Goal: Go to known website: Go to known website

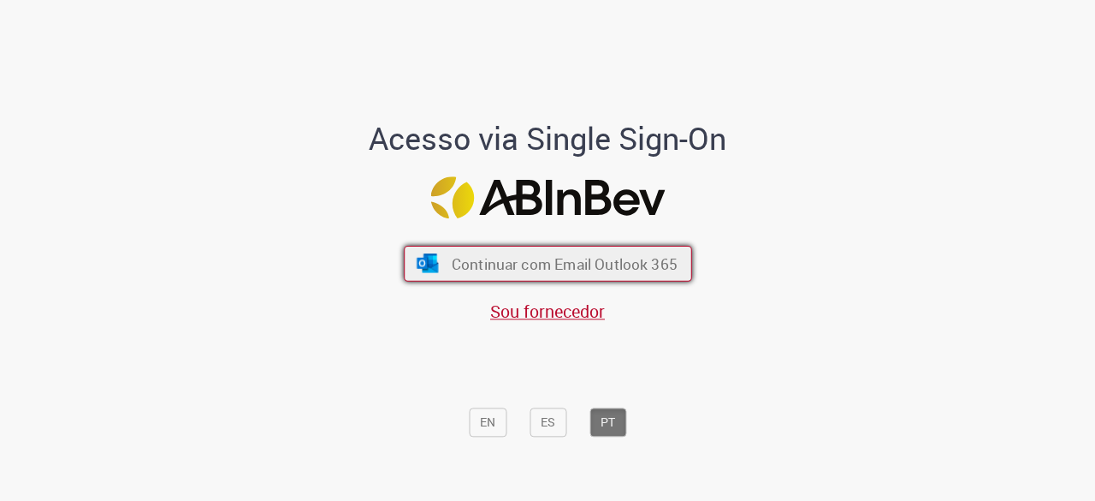
click at [417, 259] on img "submit" at bounding box center [427, 263] width 25 height 19
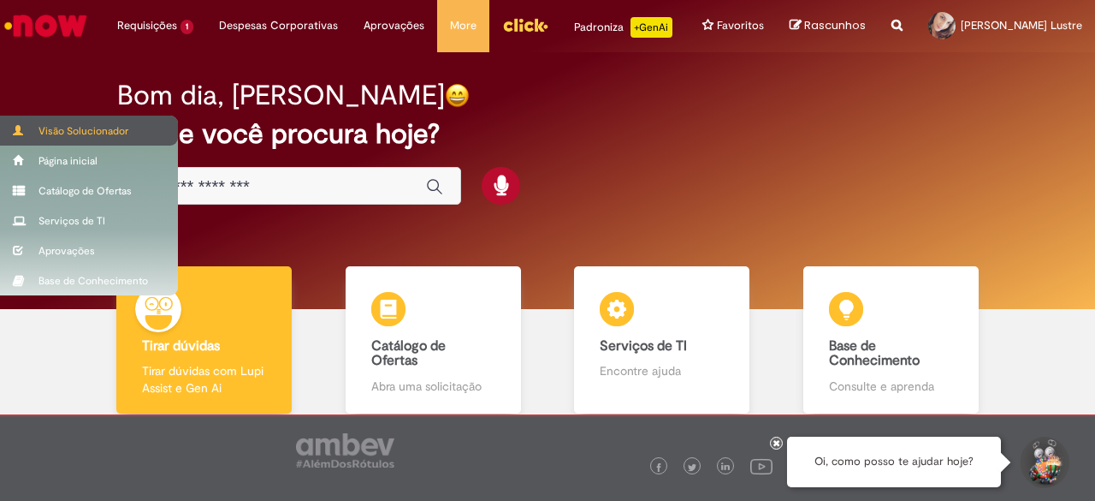
click at [43, 124] on div "Visão Solucionador" at bounding box center [89, 131] width 178 height 30
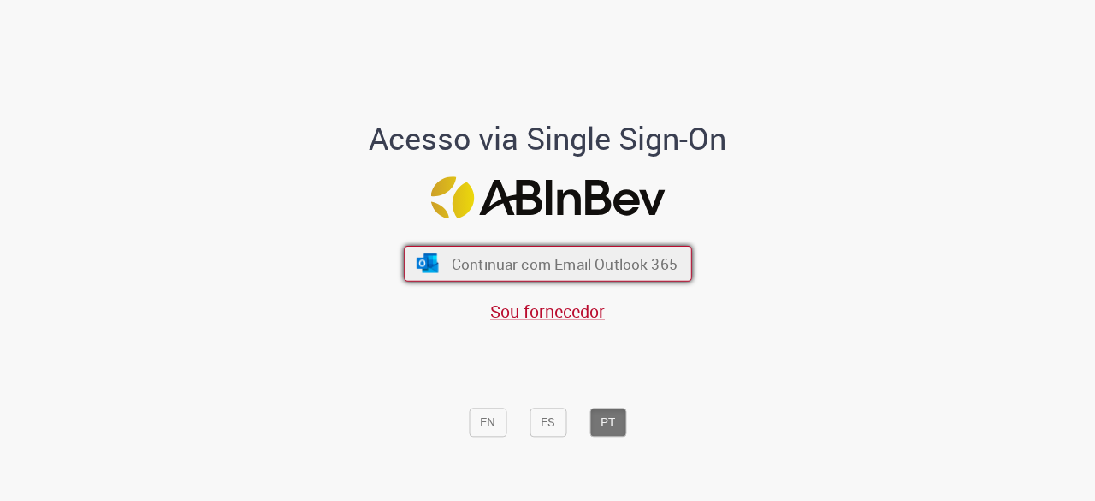
click at [431, 273] on button "Continuar com Email Outlook 365" at bounding box center [548, 264] width 288 height 36
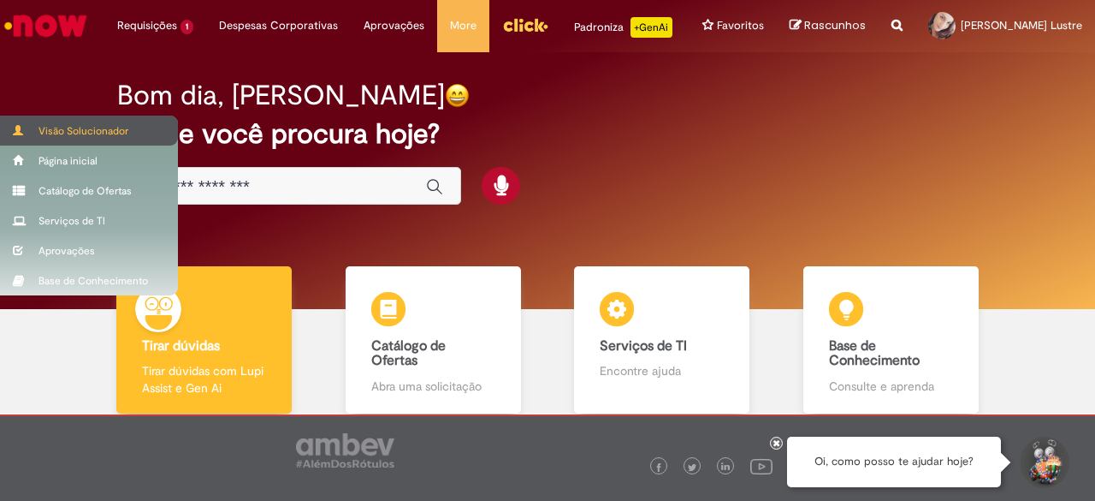
click at [24, 125] on span at bounding box center [19, 130] width 13 height 10
